Goal: Communication & Community: Share content

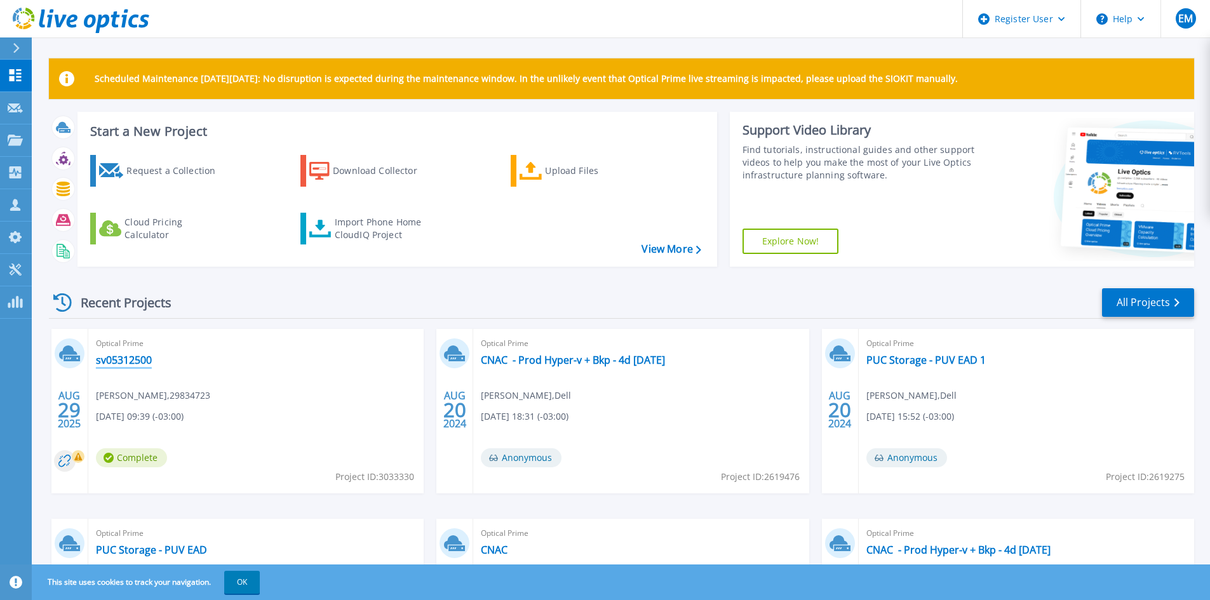
click at [132, 361] on link "sv05312500" at bounding box center [124, 360] width 56 height 13
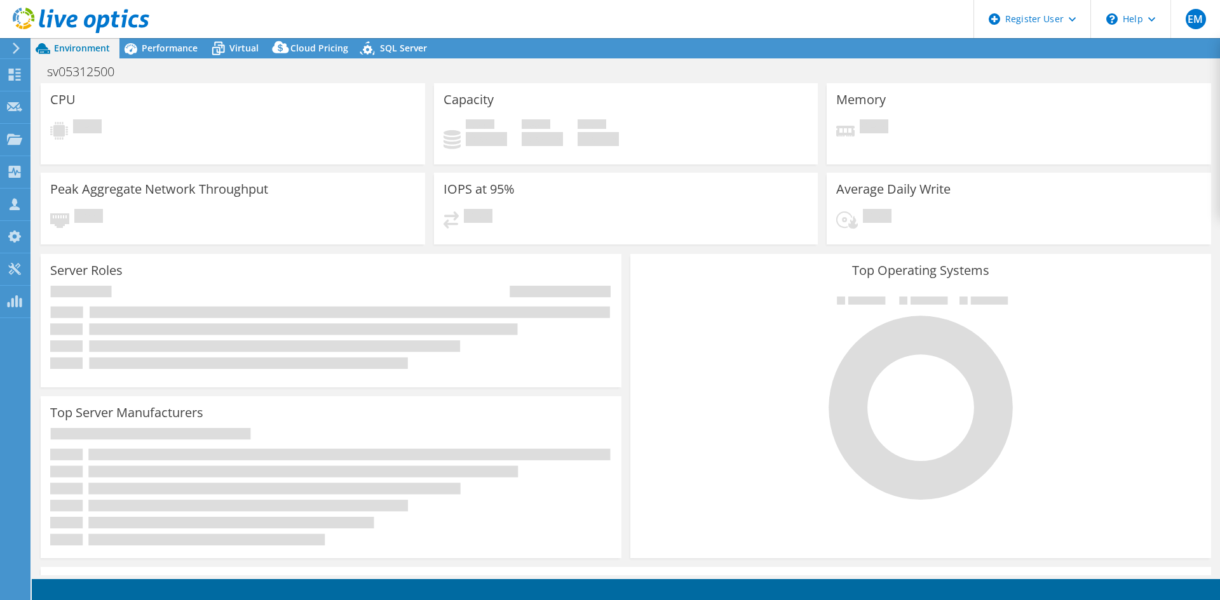
select select "USD"
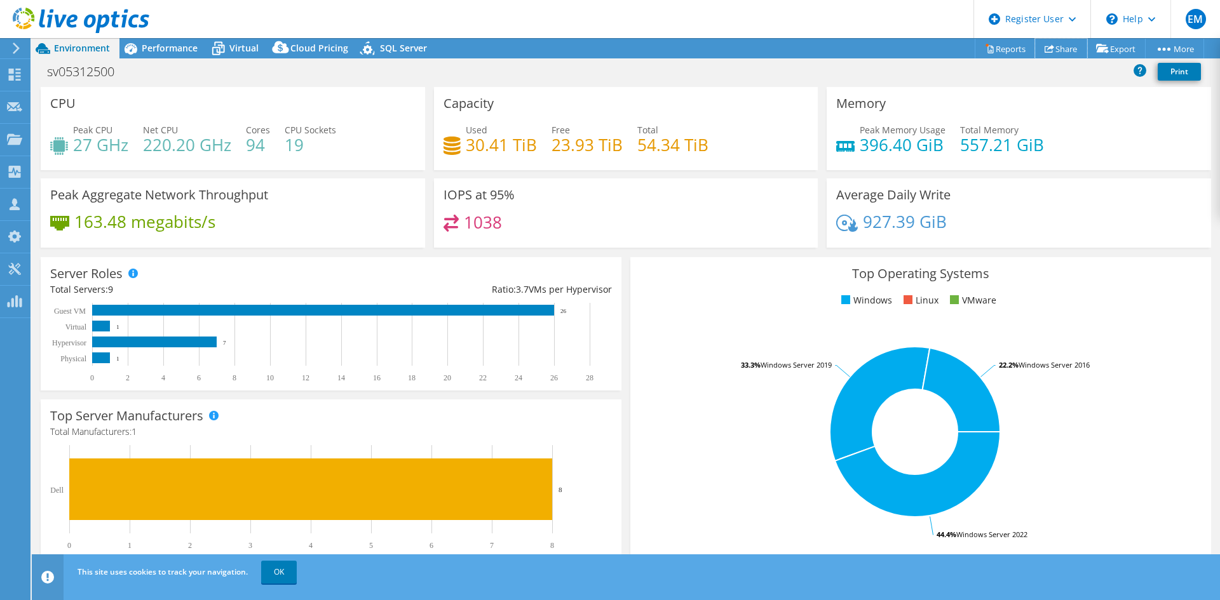
click at [1060, 48] on link "Share" at bounding box center [1061, 49] width 52 height 20
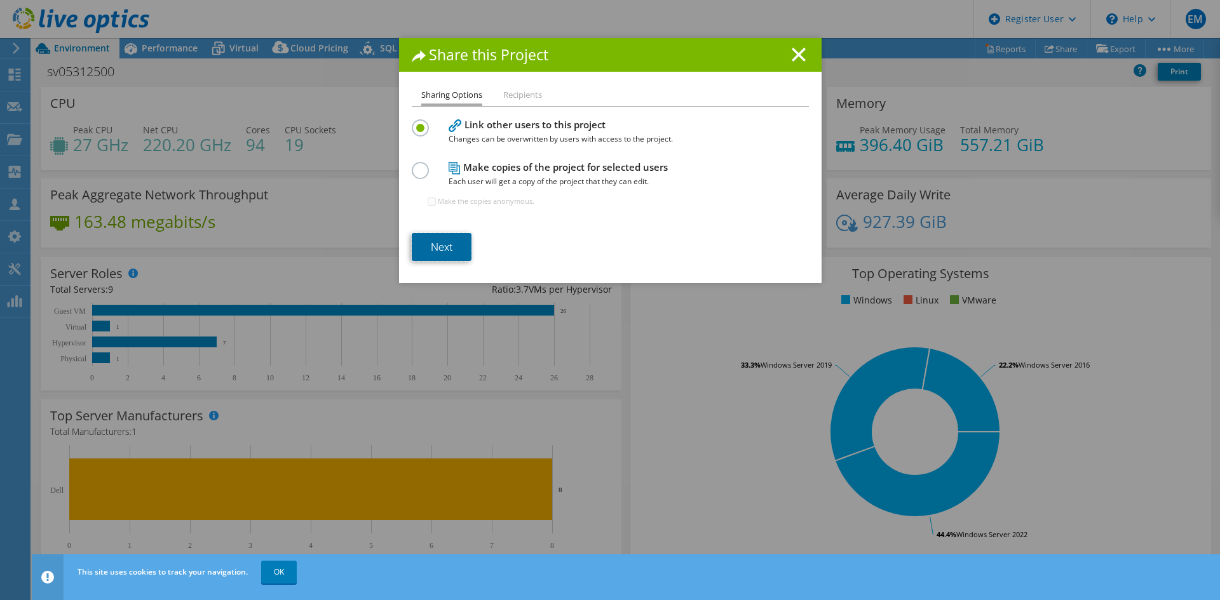
click at [449, 248] on link "Next" at bounding box center [442, 247] width 60 height 28
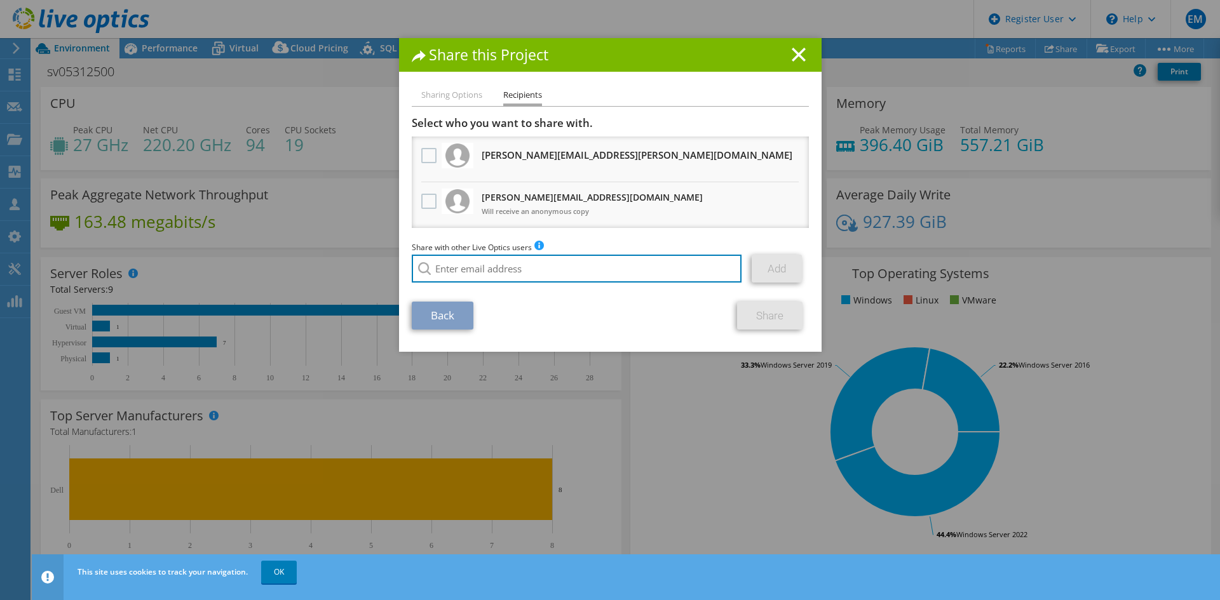
click at [468, 273] on input "search" at bounding box center [577, 269] width 330 height 28
type input "[EMAIL_ADDRESS][DOMAIN_NAME]"
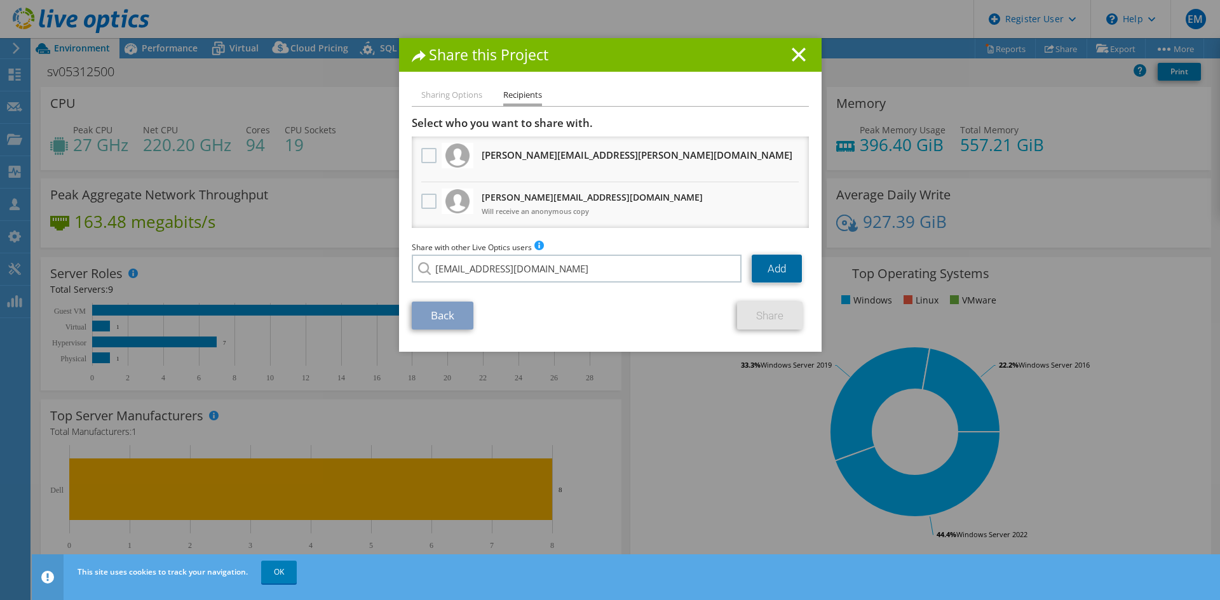
click at [770, 271] on link "Add" at bounding box center [777, 269] width 50 height 28
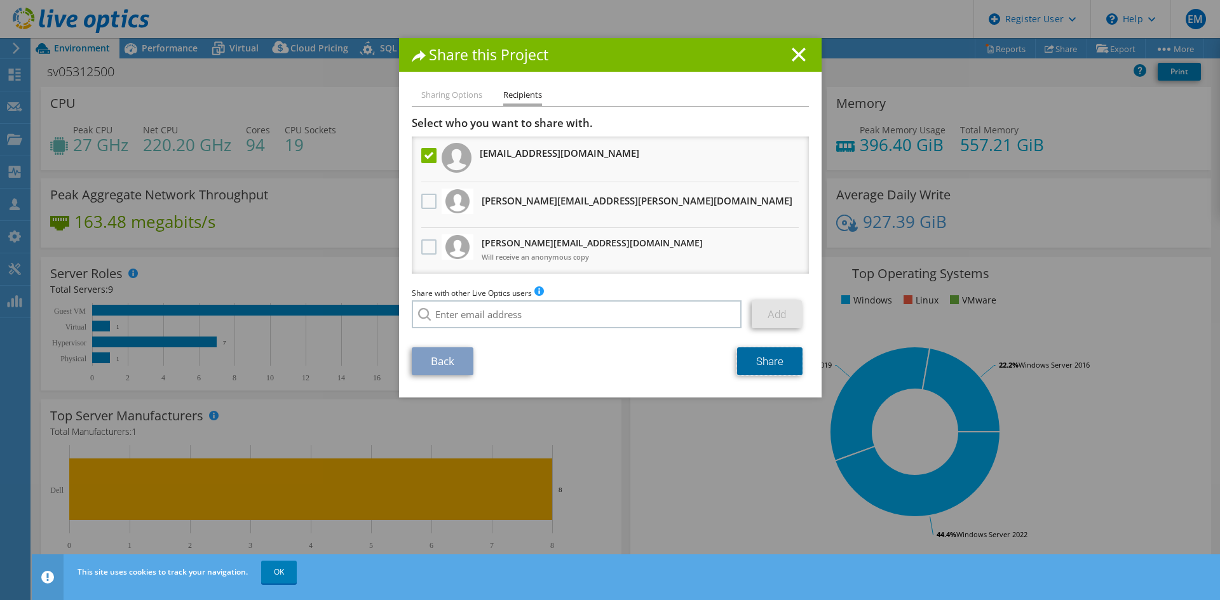
click at [778, 363] on link "Share" at bounding box center [769, 362] width 65 height 28
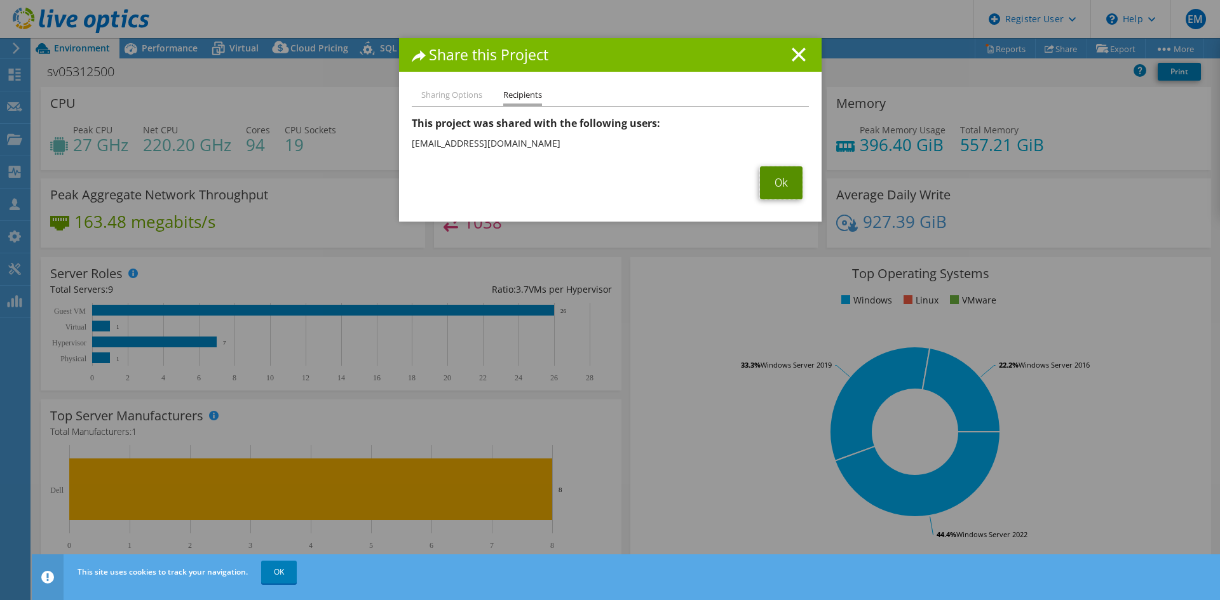
click at [771, 184] on link "Ok" at bounding box center [781, 182] width 43 height 33
